Goal: Check status: Check status

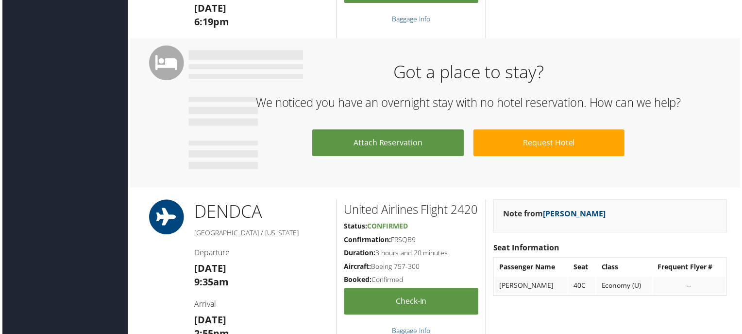
scroll to position [534, 0]
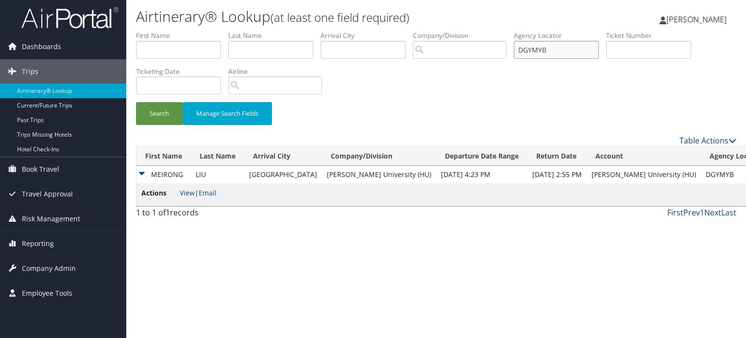
drag, startPoint x: 543, startPoint y: 51, endPoint x: 505, endPoint y: 56, distance: 38.7
click at [505, 31] on ul "First Name Last Name Departure City Arrival City Company/Division Airport/City …" at bounding box center [436, 31] width 600 height 0
click at [159, 116] on button "Search" at bounding box center [159, 113] width 47 height 23
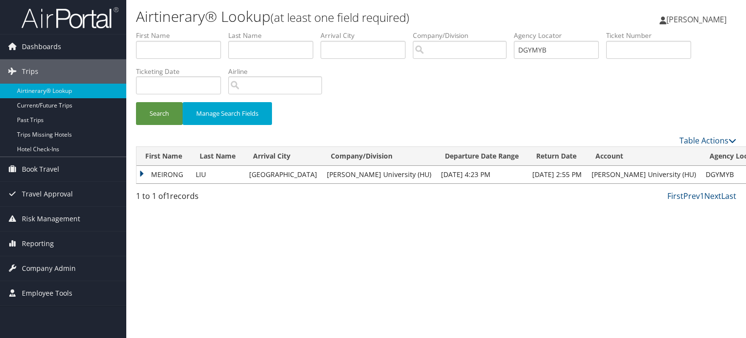
click at [140, 173] on td "MEIRONG" at bounding box center [163, 174] width 54 height 17
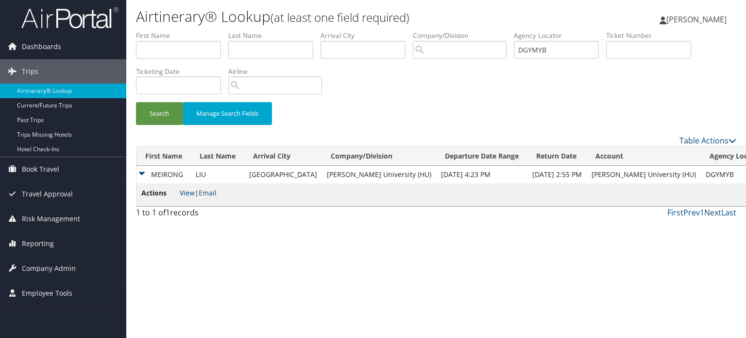
click at [190, 195] on link "View" at bounding box center [187, 192] width 15 height 9
click at [173, 109] on button "Search" at bounding box center [159, 113] width 47 height 23
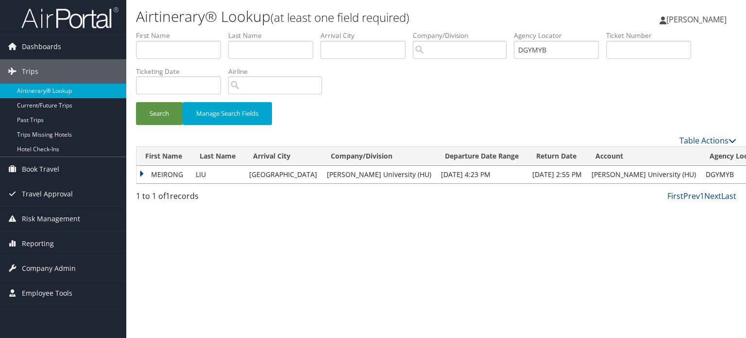
click at [143, 171] on td "MEIRONG" at bounding box center [163, 174] width 54 height 17
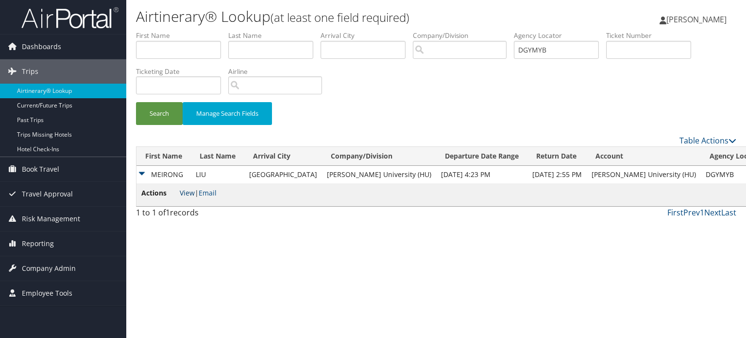
click at [186, 192] on link "View" at bounding box center [187, 192] width 15 height 9
click at [153, 97] on li "Ticketing Date" at bounding box center [182, 84] width 92 height 35
click at [160, 118] on button "Search" at bounding box center [159, 113] width 47 height 23
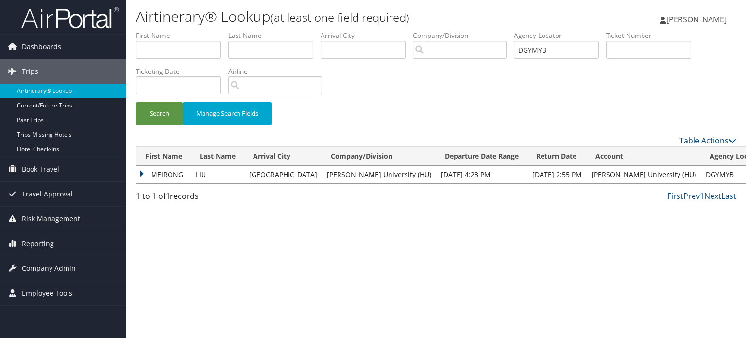
click at [142, 172] on td "MEIRONG" at bounding box center [163, 174] width 54 height 17
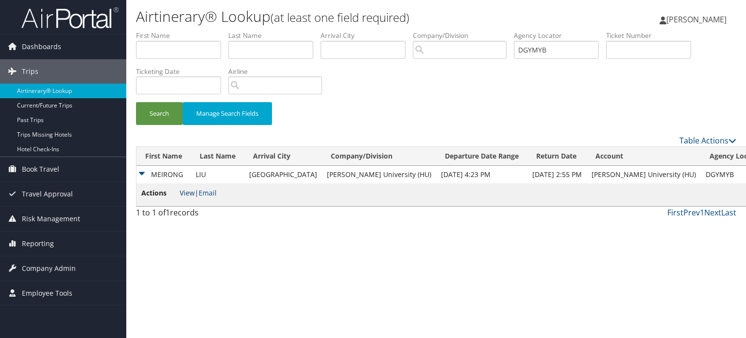
click at [187, 191] on link "View" at bounding box center [187, 192] width 15 height 9
click at [161, 114] on button "Search" at bounding box center [159, 113] width 47 height 23
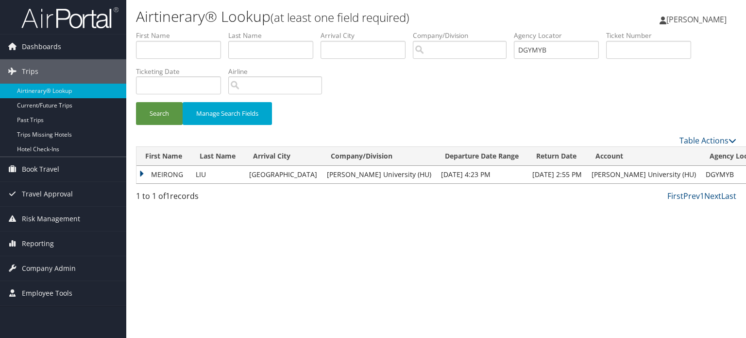
click at [143, 176] on td "MEIRONG" at bounding box center [163, 174] width 54 height 17
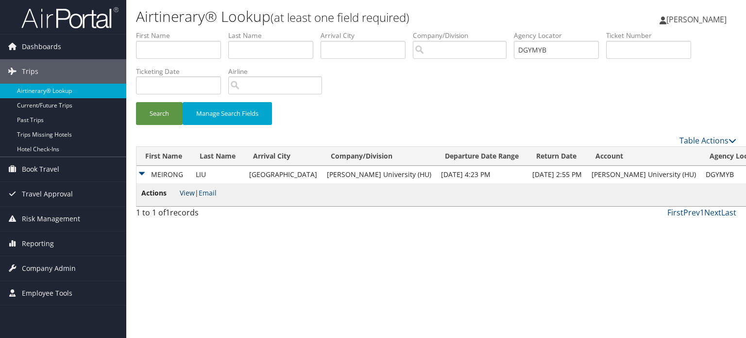
click at [183, 193] on link "View" at bounding box center [187, 192] width 15 height 9
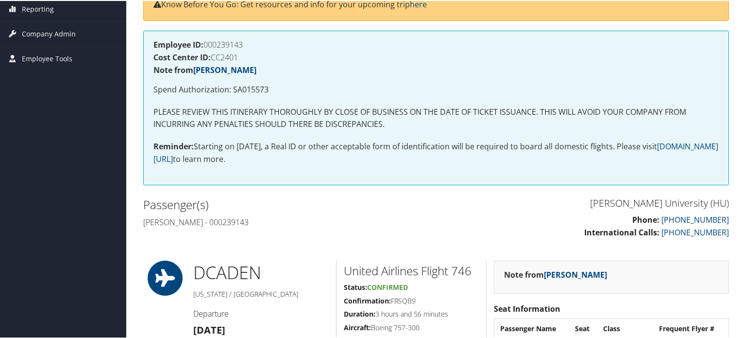
scroll to position [68, 0]
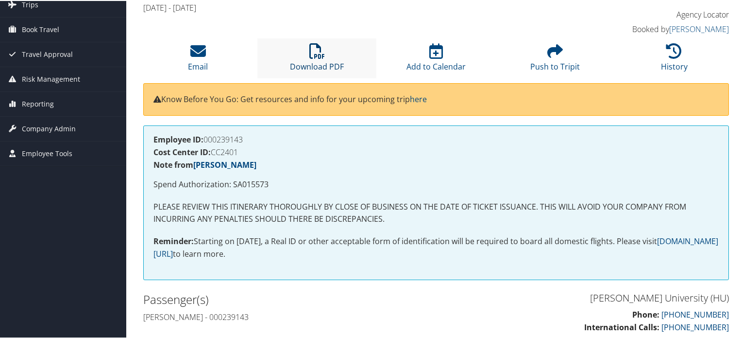
click at [319, 54] on icon at bounding box center [317, 50] width 16 height 16
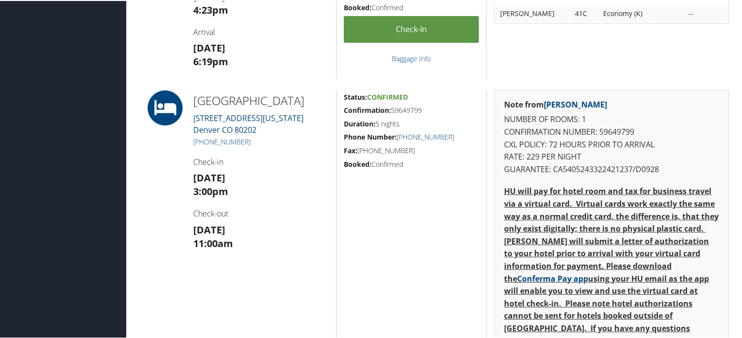
scroll to position [583, 0]
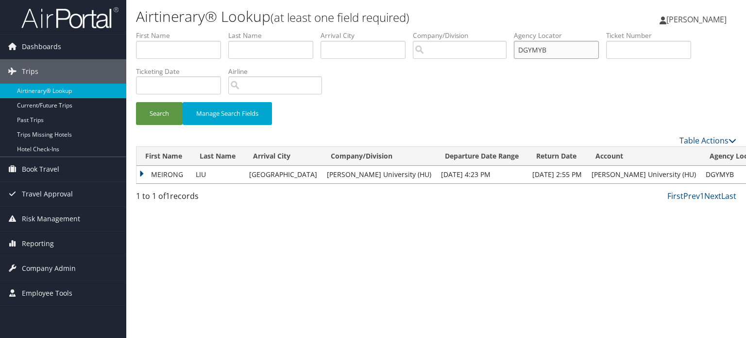
drag, startPoint x: 553, startPoint y: 49, endPoint x: 523, endPoint y: 49, distance: 30.1
click at [523, 49] on input "DGYMYB" at bounding box center [556, 50] width 85 height 18
paste input "BQ8HNV"
type input "BQ8HNV"
click at [152, 114] on button "Search" at bounding box center [159, 113] width 47 height 23
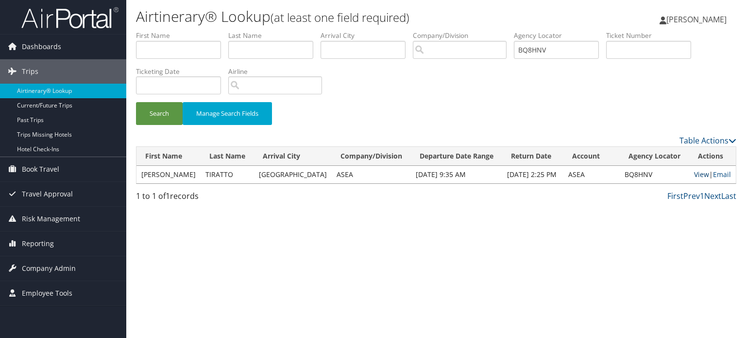
click at [698, 174] on link "View" at bounding box center [701, 174] width 15 height 9
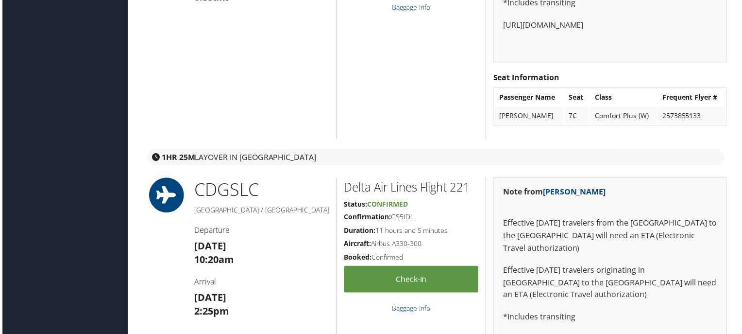
scroll to position [1554, 0]
